Goal: Task Accomplishment & Management: Complete application form

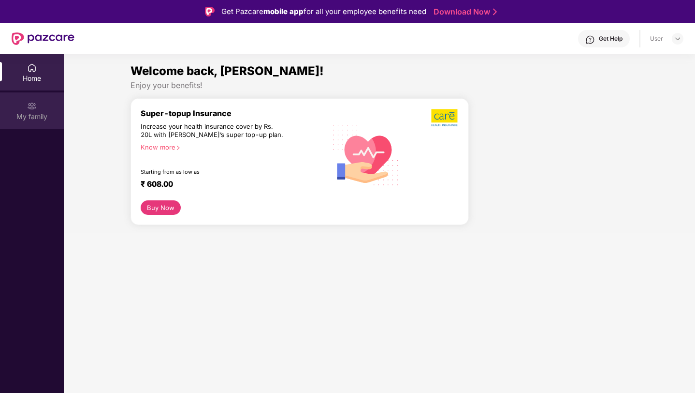
click at [29, 115] on div "My family" at bounding box center [32, 117] width 64 height 10
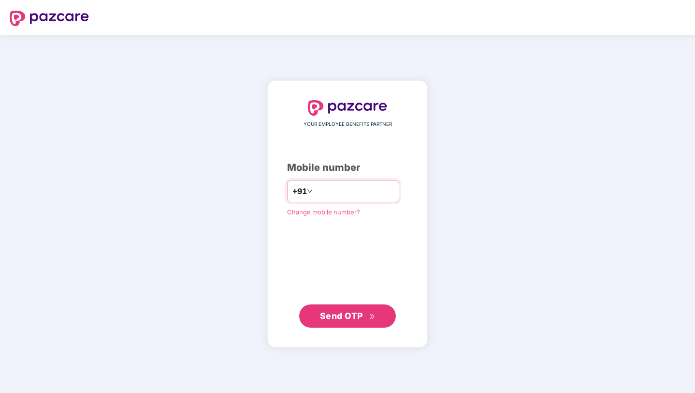
click at [373, 194] on input "number" at bounding box center [354, 190] width 79 height 15
type input "**********"
click at [377, 310] on button "Send OTP" at bounding box center [347, 315] width 97 height 23
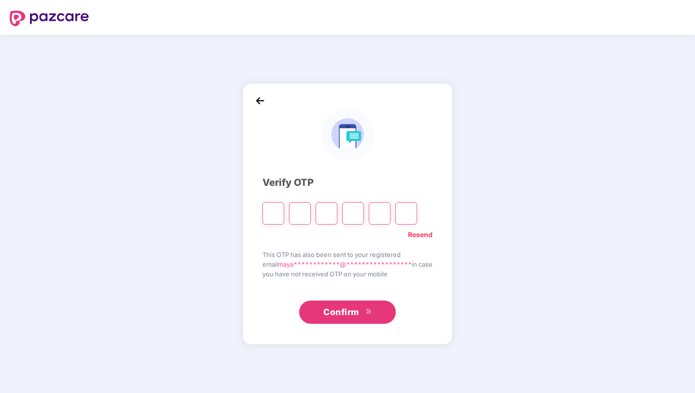
type input "*"
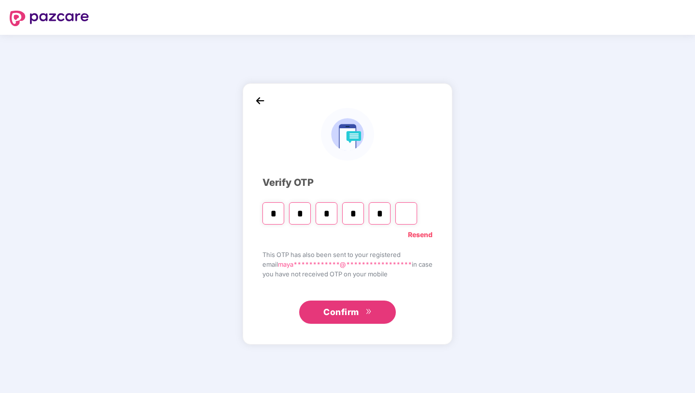
type input "*"
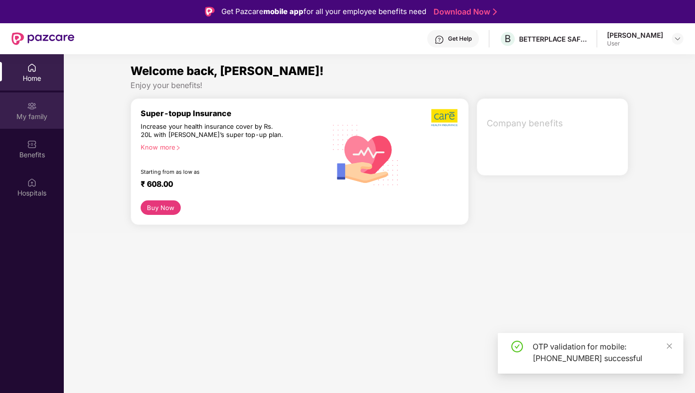
click at [29, 118] on div "My family" at bounding box center [32, 117] width 64 height 10
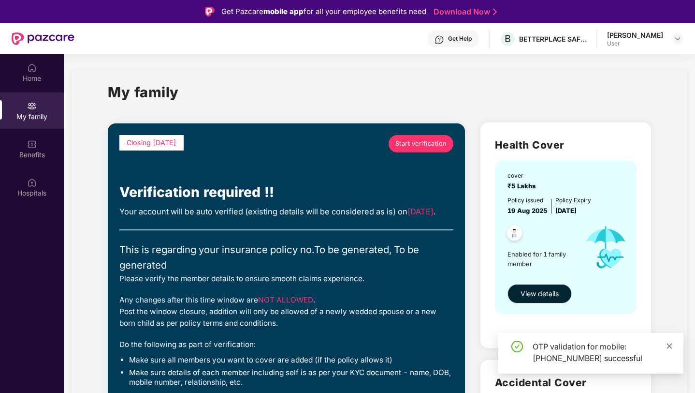
click at [670, 347] on icon "close" at bounding box center [669, 345] width 5 height 5
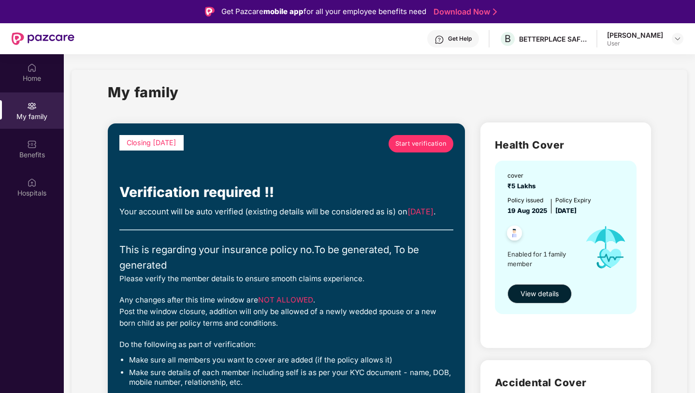
click at [428, 141] on span "Start verification" at bounding box center [420, 144] width 51 height 10
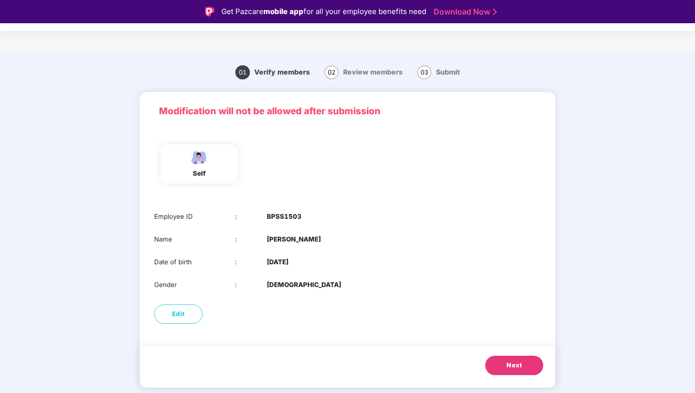
click at [513, 370] on button "Next" at bounding box center [514, 364] width 58 height 19
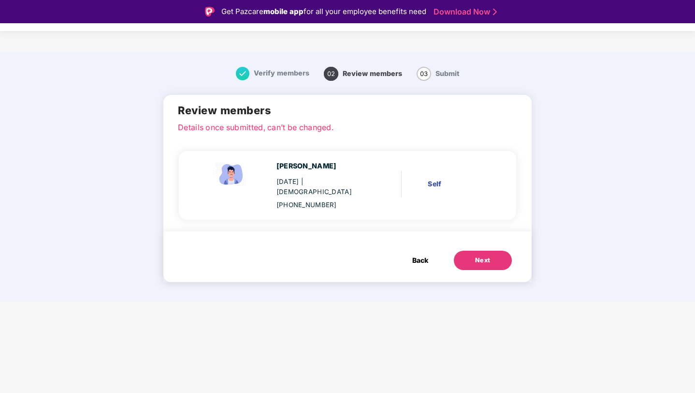
scroll to position [23, 0]
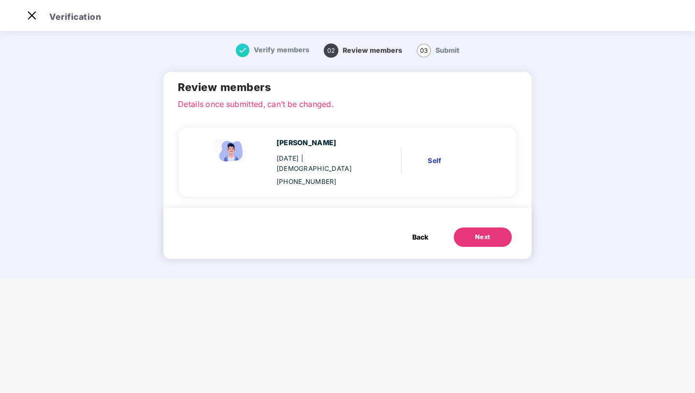
click at [424, 193] on div "Mayank Rajwanshi 29 Dec 1996 | Male +919582969651 Self" at bounding box center [347, 160] width 337 height 93
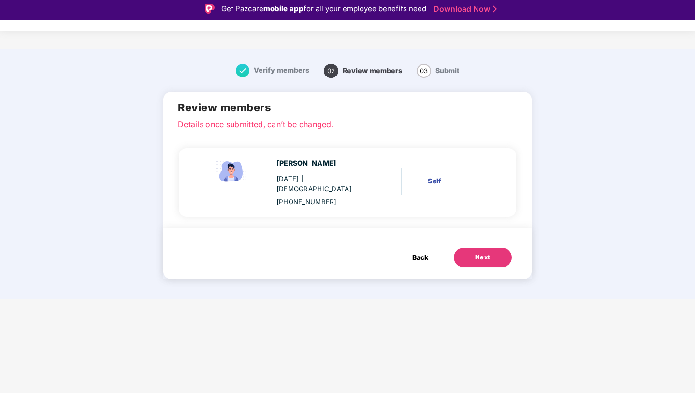
scroll to position [0, 0]
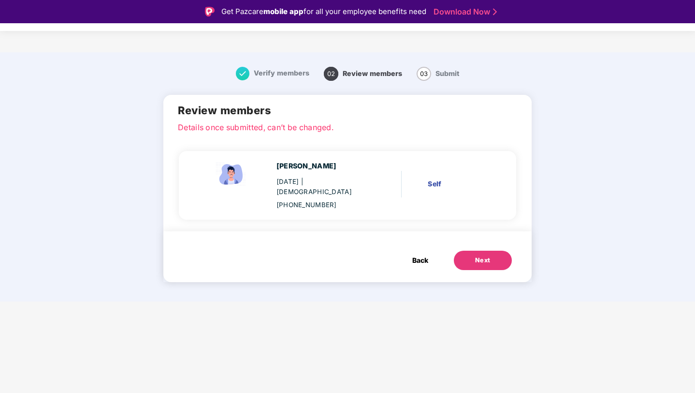
click at [448, 190] on div "Mayank Rajwanshi 29 Dec 1996 | Male +919582969651 Self" at bounding box center [344, 184] width 310 height 49
click at [440, 180] on div "Self" at bounding box center [458, 183] width 60 height 11
click at [329, 130] on p "Details once submitted, can’t be changed." at bounding box center [347, 125] width 339 height 9
click at [288, 126] on p "Details once submitted, can’t be changed." at bounding box center [347, 125] width 339 height 9
click at [288, 125] on p "Details once submitted, can’t be changed." at bounding box center [347, 125] width 339 height 9
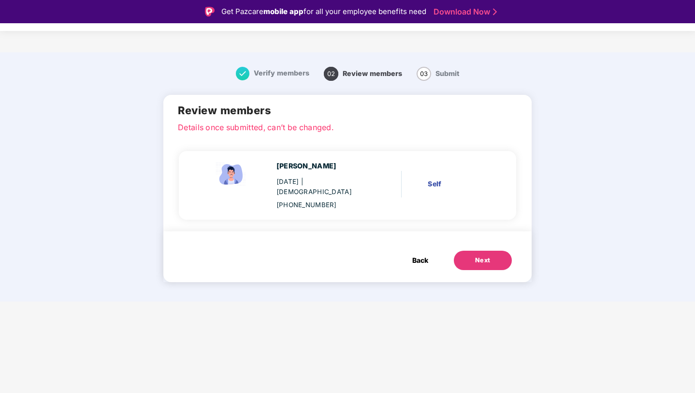
click at [358, 258] on div "Back Next" at bounding box center [347, 256] width 368 height 51
click at [427, 255] on span "Back" at bounding box center [420, 260] width 16 height 11
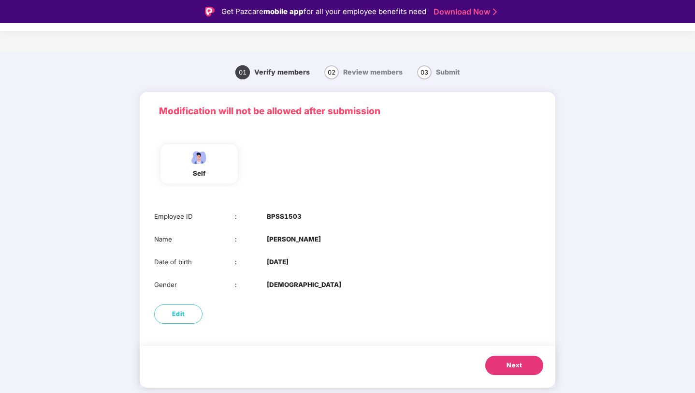
scroll to position [23, 0]
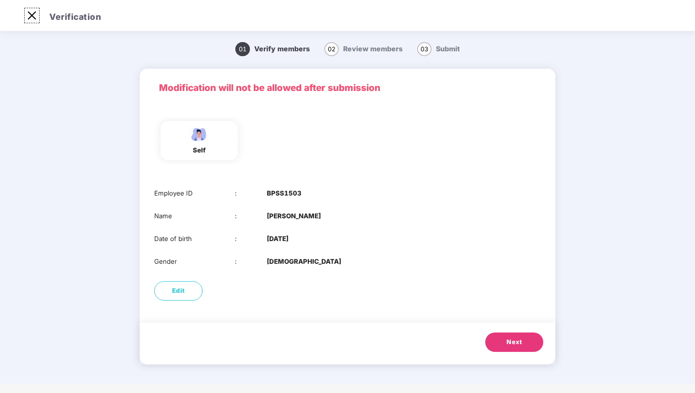
click at [33, 15] on img at bounding box center [31, 15] width 15 height 15
